Goal: Contribute content: Contribute content

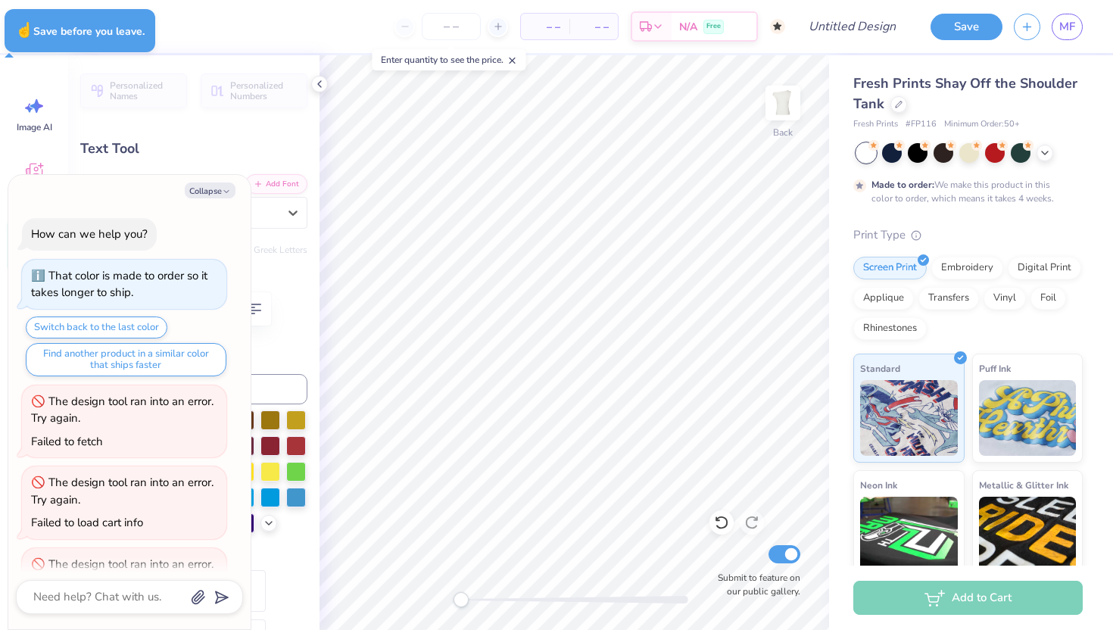
scroll to position [141, 0]
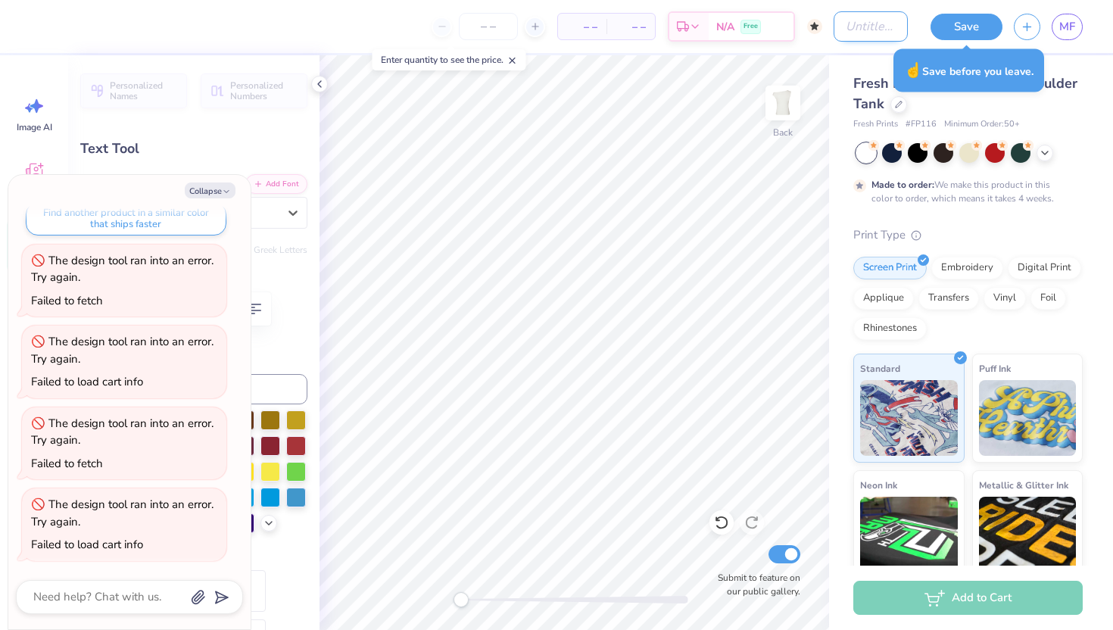
click at [833, 27] on input "Design Title" at bounding box center [870, 26] width 74 height 30
type textarea "x"
click at [823, 27] on div "– – Per Item – – Total Est. Delivery N/A Free Design Title Save MF" at bounding box center [556, 26] width 1113 height 53
click at [833, 27] on input "Design Title" at bounding box center [870, 26] width 74 height 30
click at [820, 27] on div "– – Per Item – – Total Est. Delivery N/A Free Design Title Save MF" at bounding box center [556, 26] width 1113 height 53
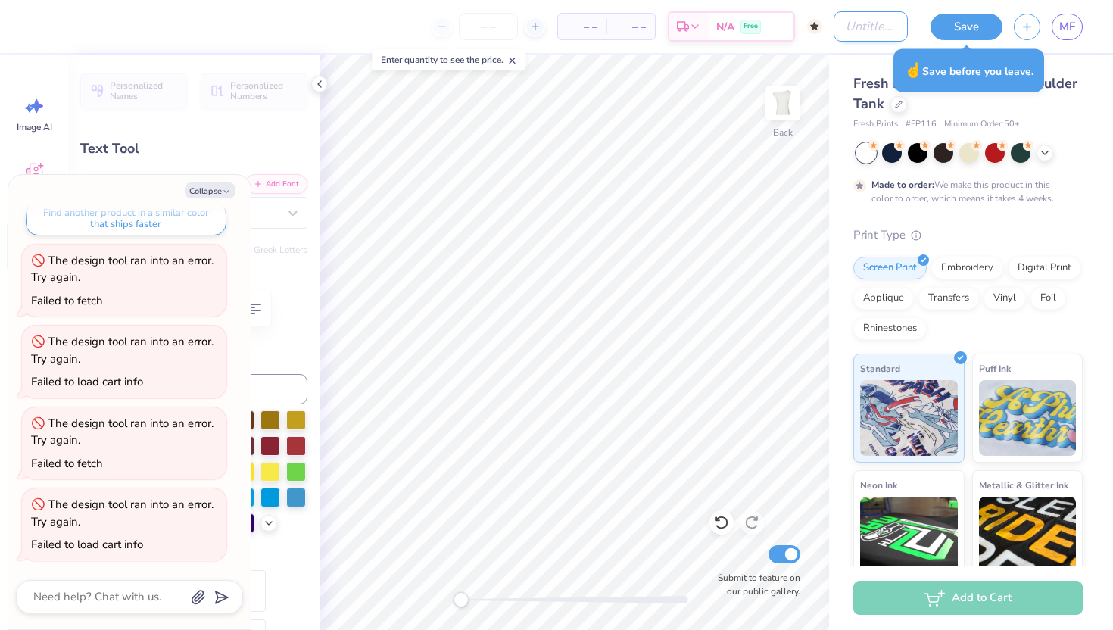
click at [833, 27] on input "Design Title" at bounding box center [870, 26] width 74 height 30
type input "S"
type textarea "x"
type input "SI"
type textarea "x"
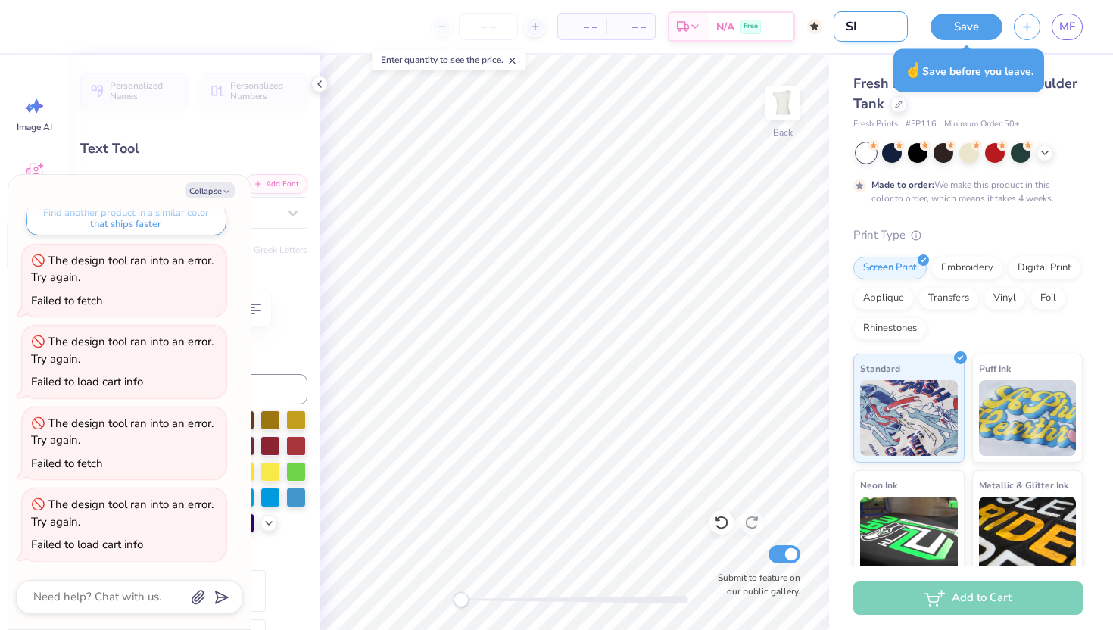
type input "SIs"
type textarea "x"
type input "SIst"
type textarea "x"
type input "SIste"
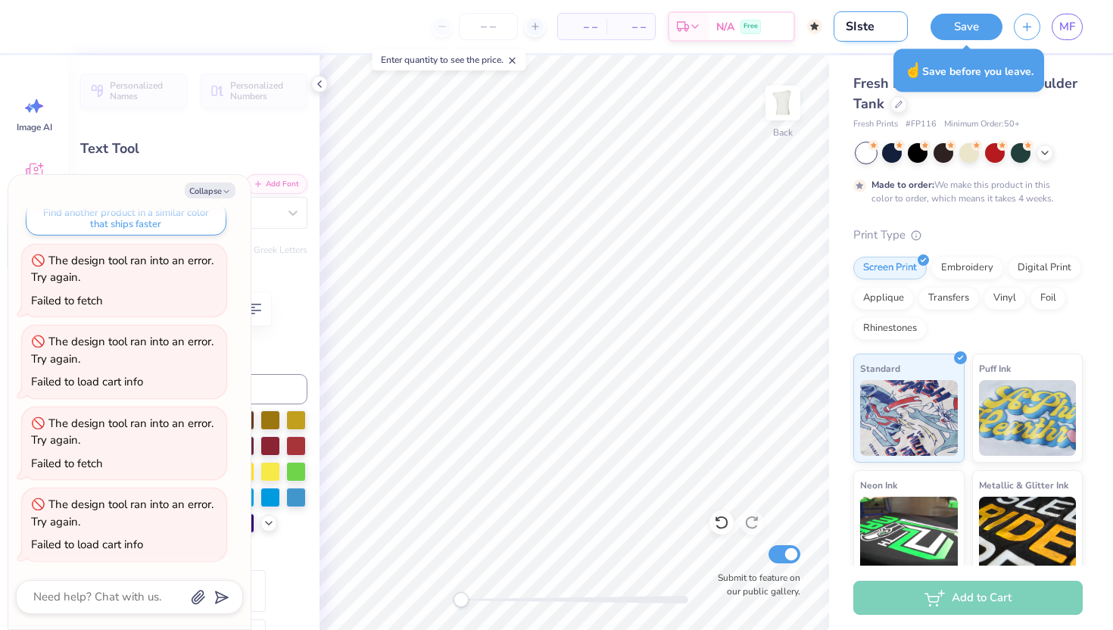
type textarea "x"
type input "SIster"
type textarea "x"
type input "SIsterh"
type textarea "x"
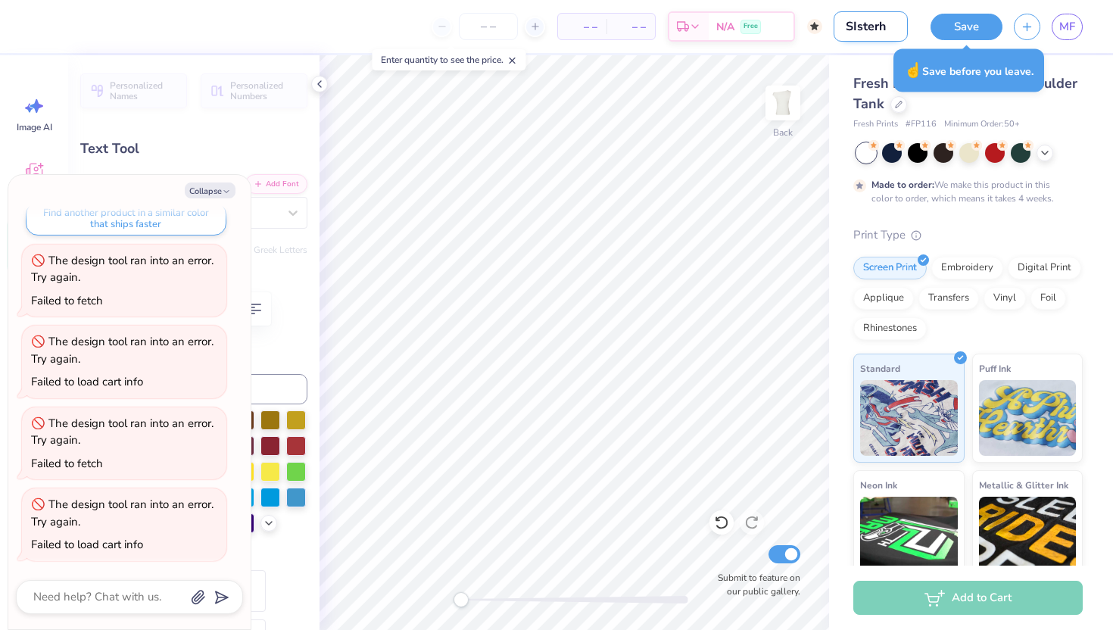
type input "SIsterh="
type textarea "x"
type input "SIsterh"
type textarea "x"
type input "SIster"
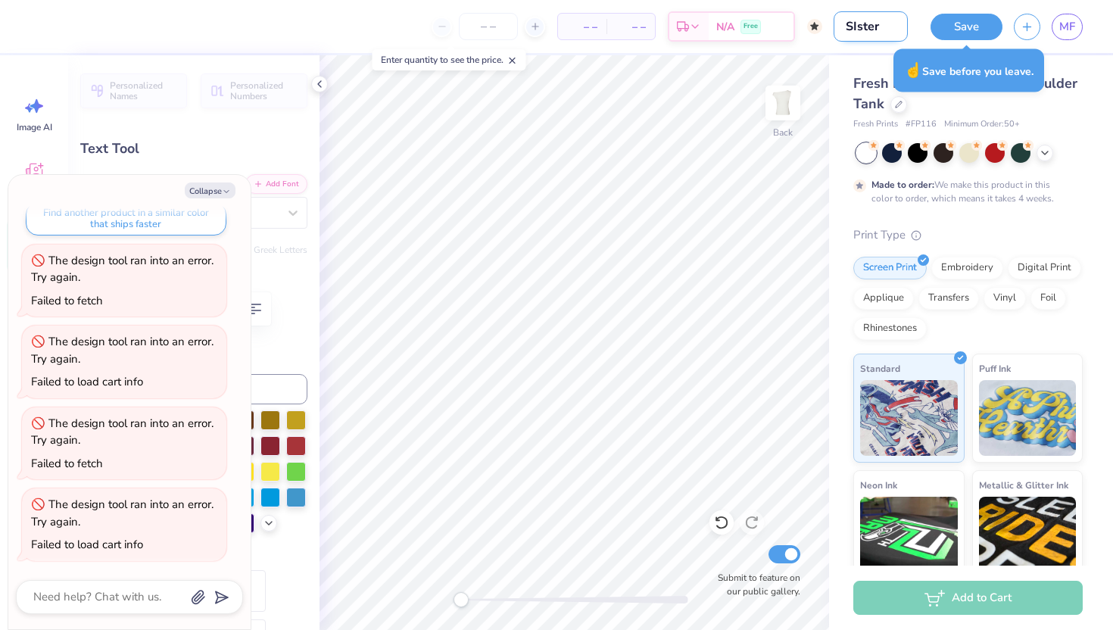
type textarea "x"
type input "SIste"
type textarea "x"
type input "SIst"
type textarea "x"
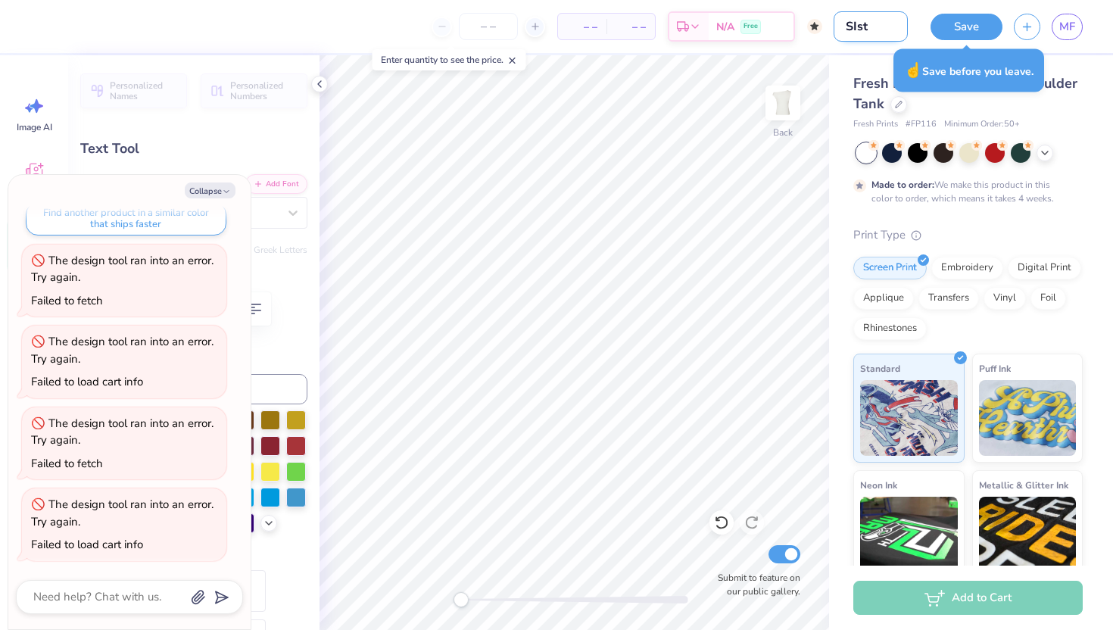
type input "SIs"
type textarea "x"
type input "SI"
type textarea "x"
type input "S"
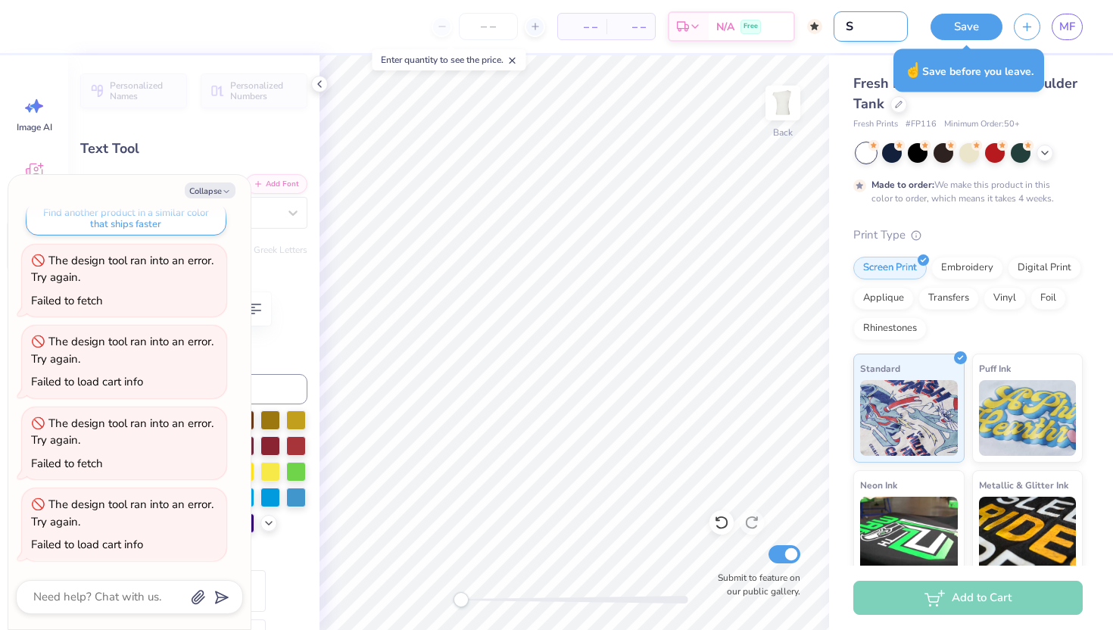
type textarea "x"
type input "Si"
type textarea "x"
type input "Sis"
type textarea "x"
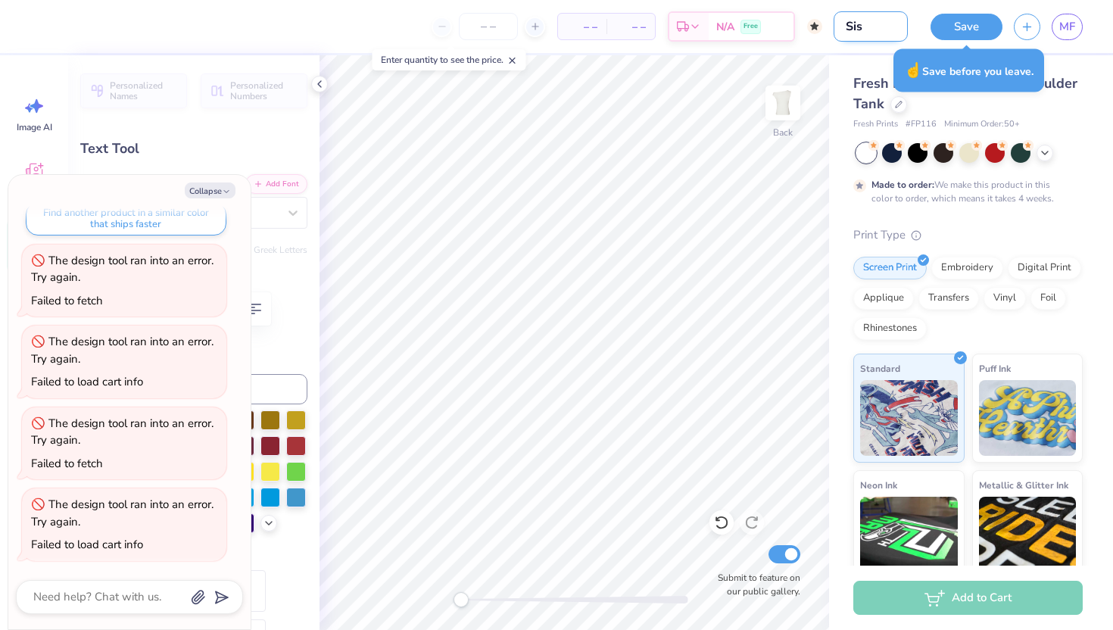
type input "Sist"
type textarea "x"
type input "Siste"
type textarea "x"
type input "Sister"
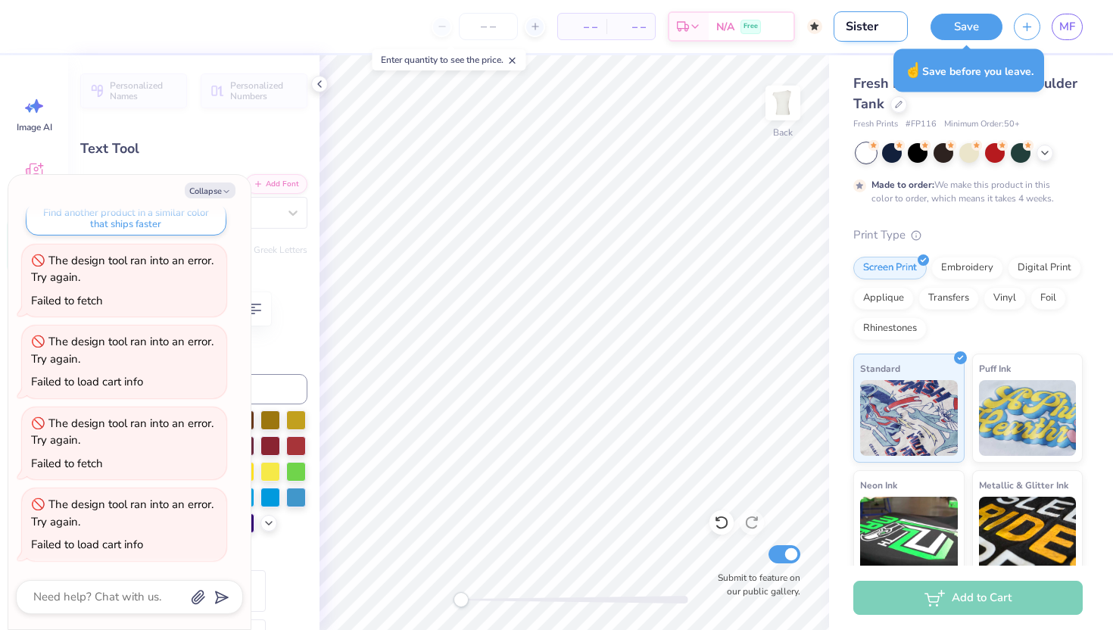
type textarea "x"
type input "Sisterh"
type textarea "x"
type input "Sisterho"
type textarea "x"
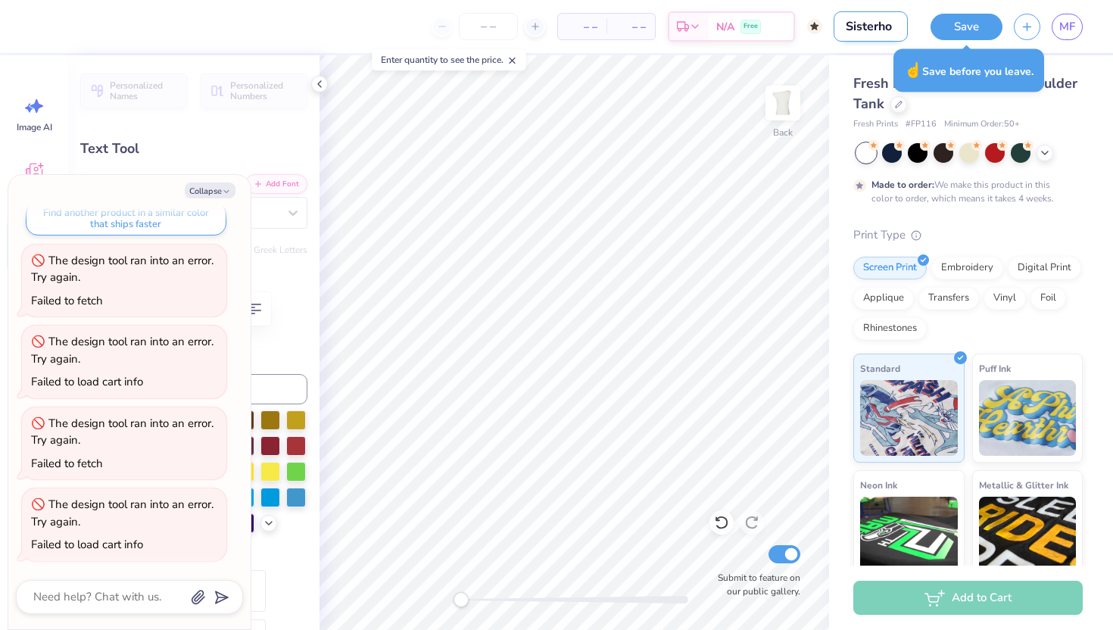
type input "Sisterhoo"
type textarea "x"
type input "Sisterhood"
type textarea "x"
type input "Sisterhood"
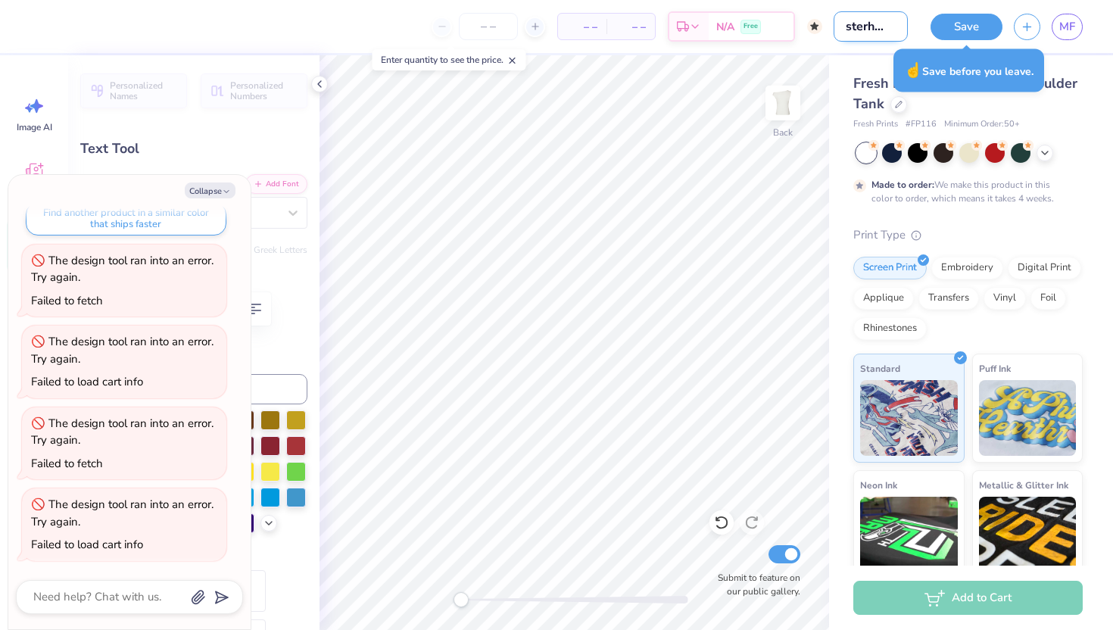
type textarea "x"
type input "Sisterhood D"
type textarea "x"
type input "Sisterhood Da"
type textarea "x"
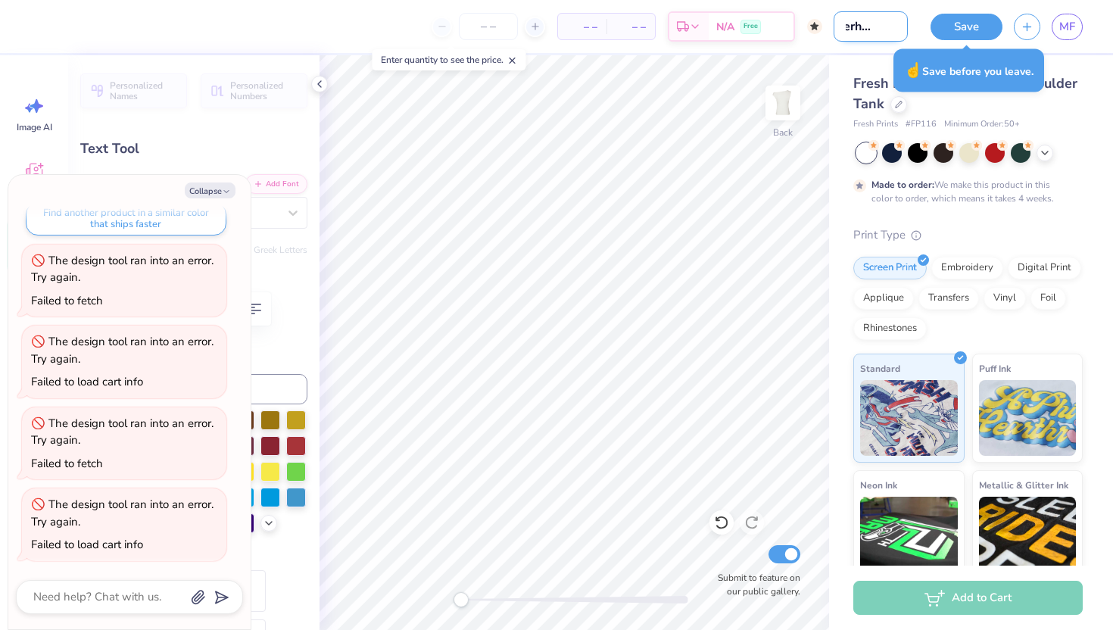
type input "Sisterhood Day"
type textarea "x"
type input "Sisterhood Day"
click at [974, 26] on button "Save" at bounding box center [966, 24] width 72 height 26
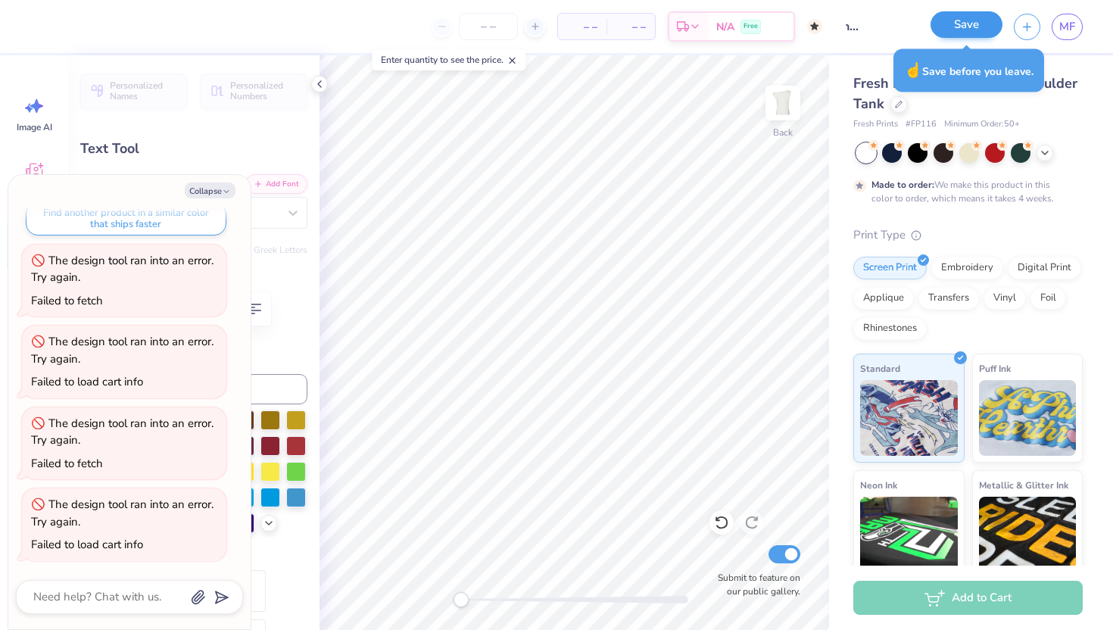
scroll to position [0, 0]
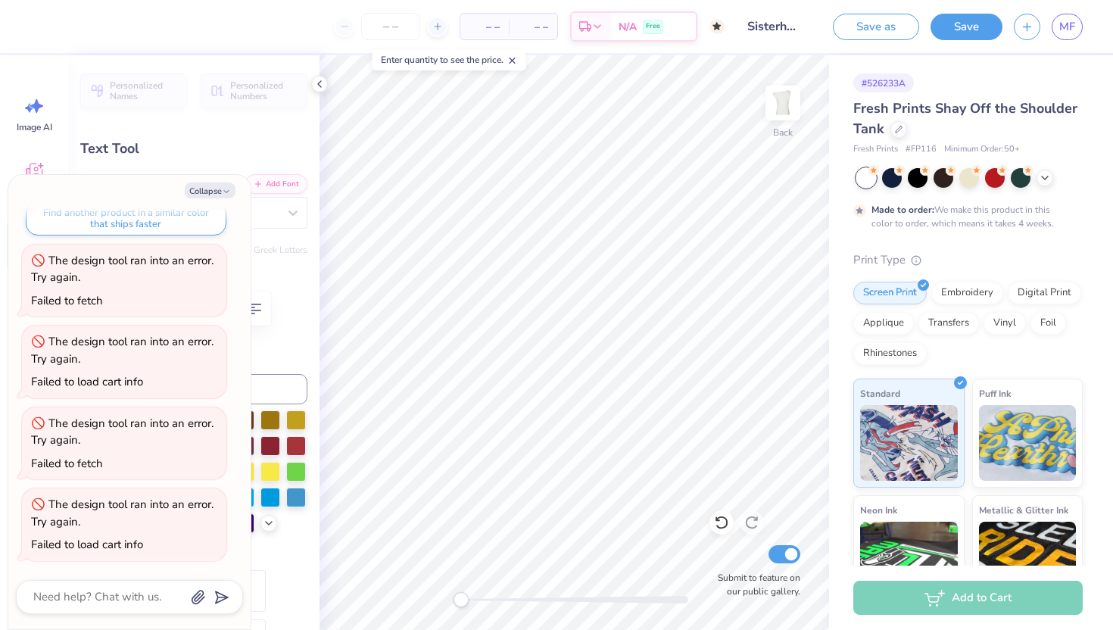
type textarea "x"
